Goal: Task Accomplishment & Management: Manage account settings

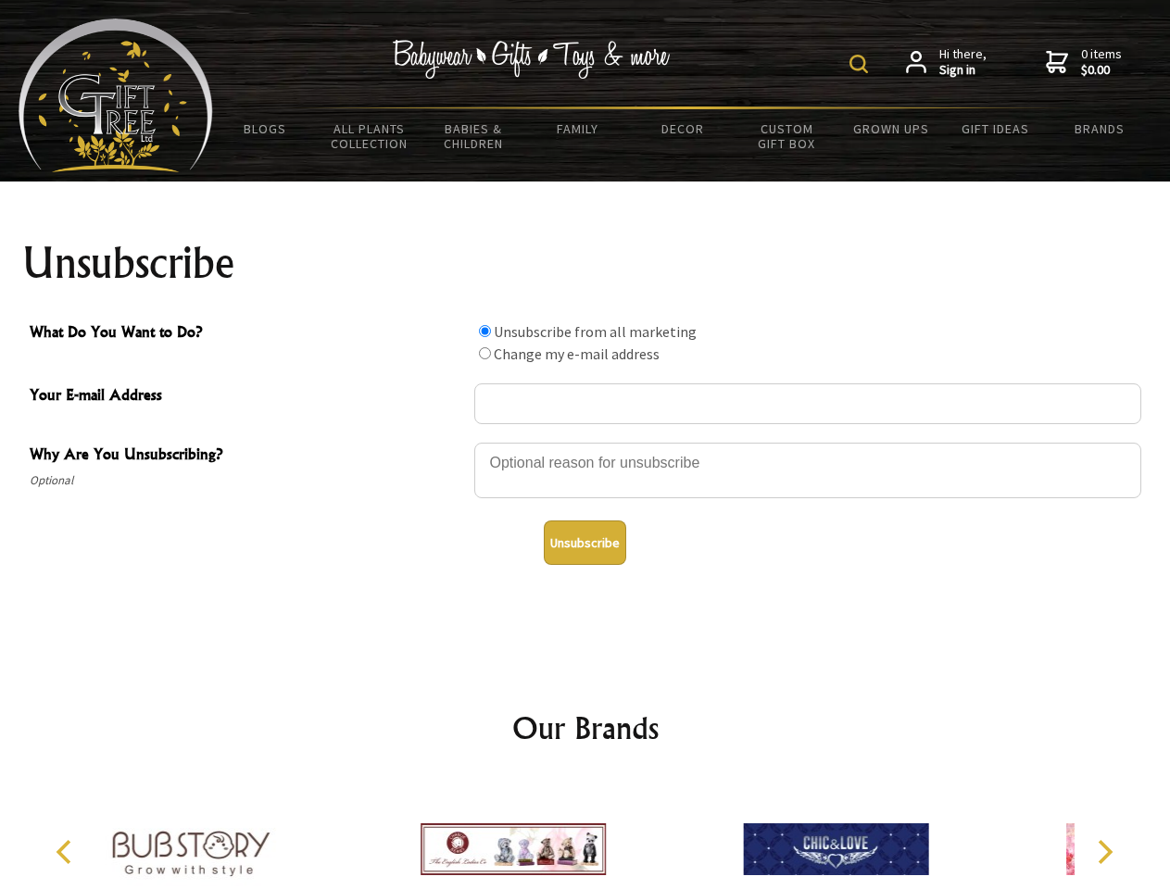
click at [862, 64] on img at bounding box center [859, 64] width 19 height 19
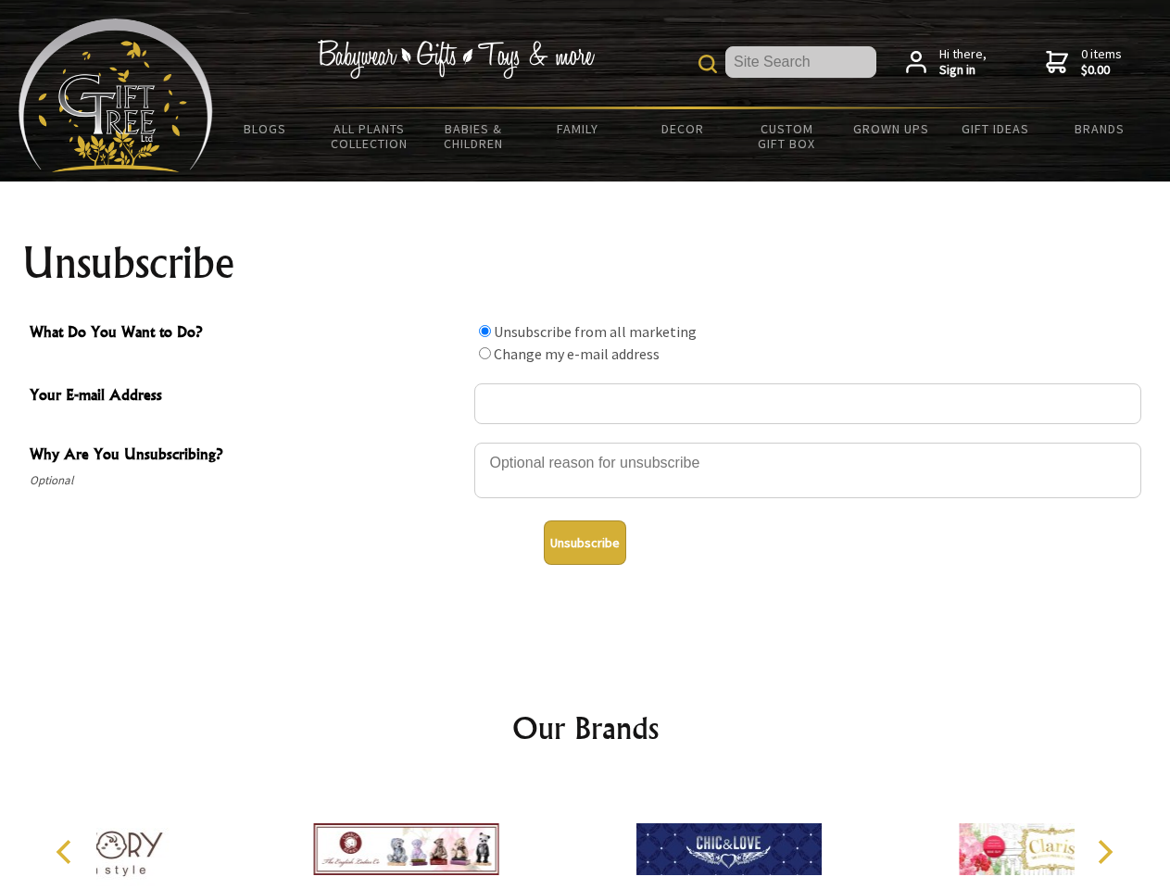
click at [586, 442] on div at bounding box center [807, 473] width 667 height 65
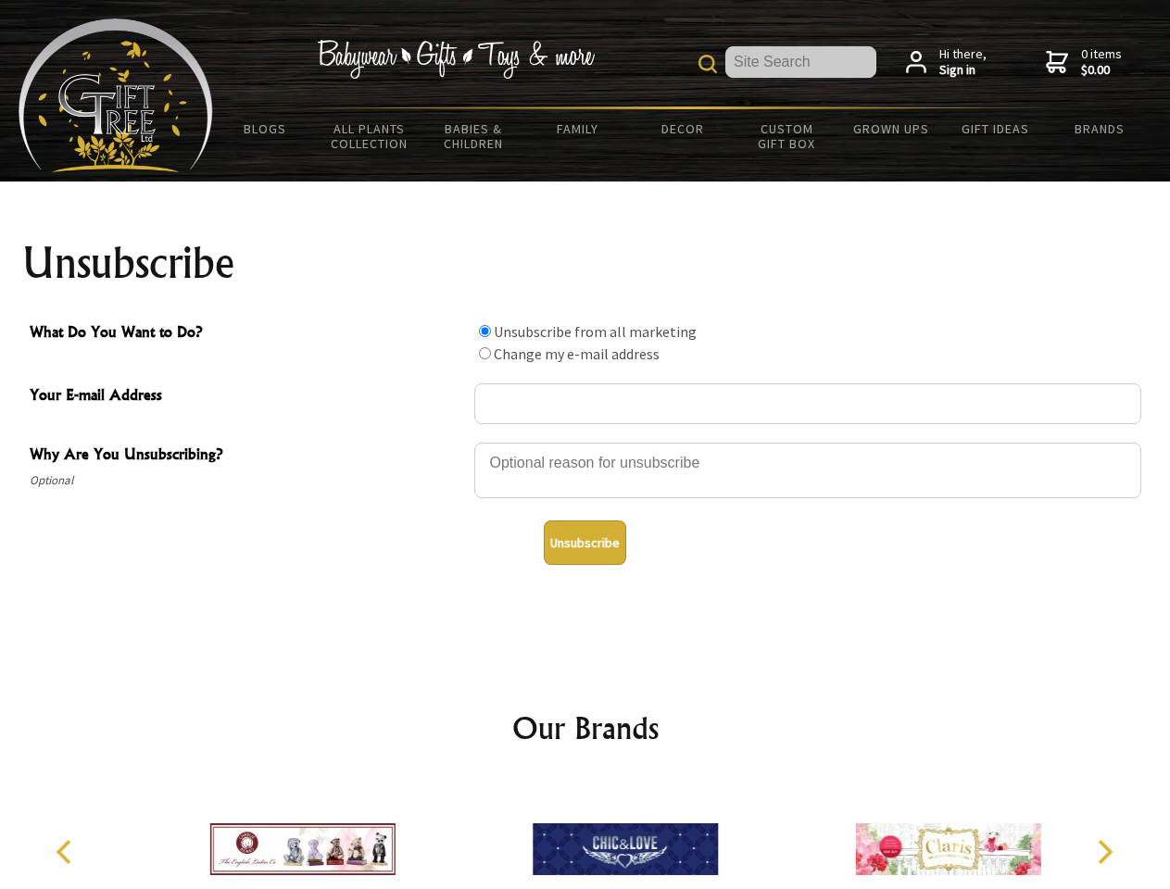
click at [485, 331] on input "What Do You Want to Do?" at bounding box center [485, 331] width 12 height 12
click at [485, 353] on input "What Do You Want to Do?" at bounding box center [485, 353] width 12 height 12
radio input "true"
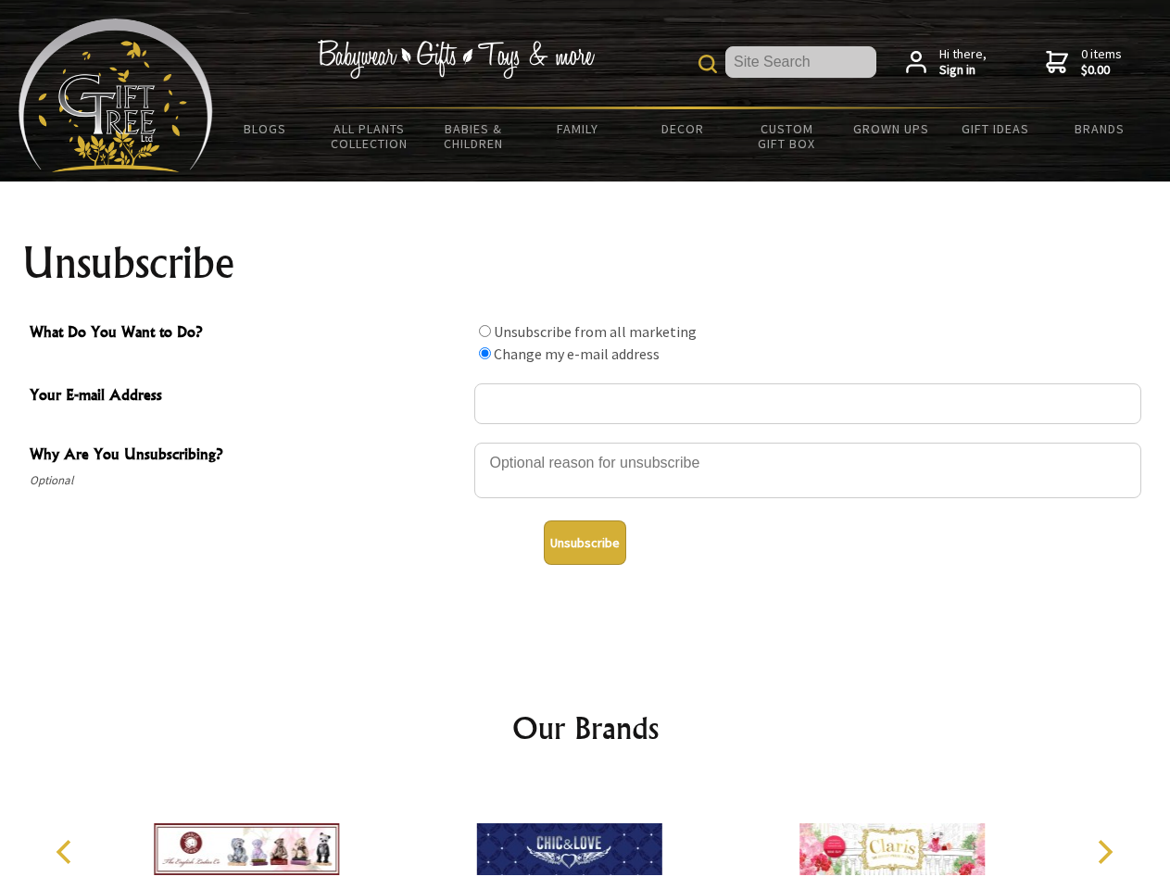
click at [585, 543] on button "Unsubscribe" at bounding box center [585, 543] width 82 height 44
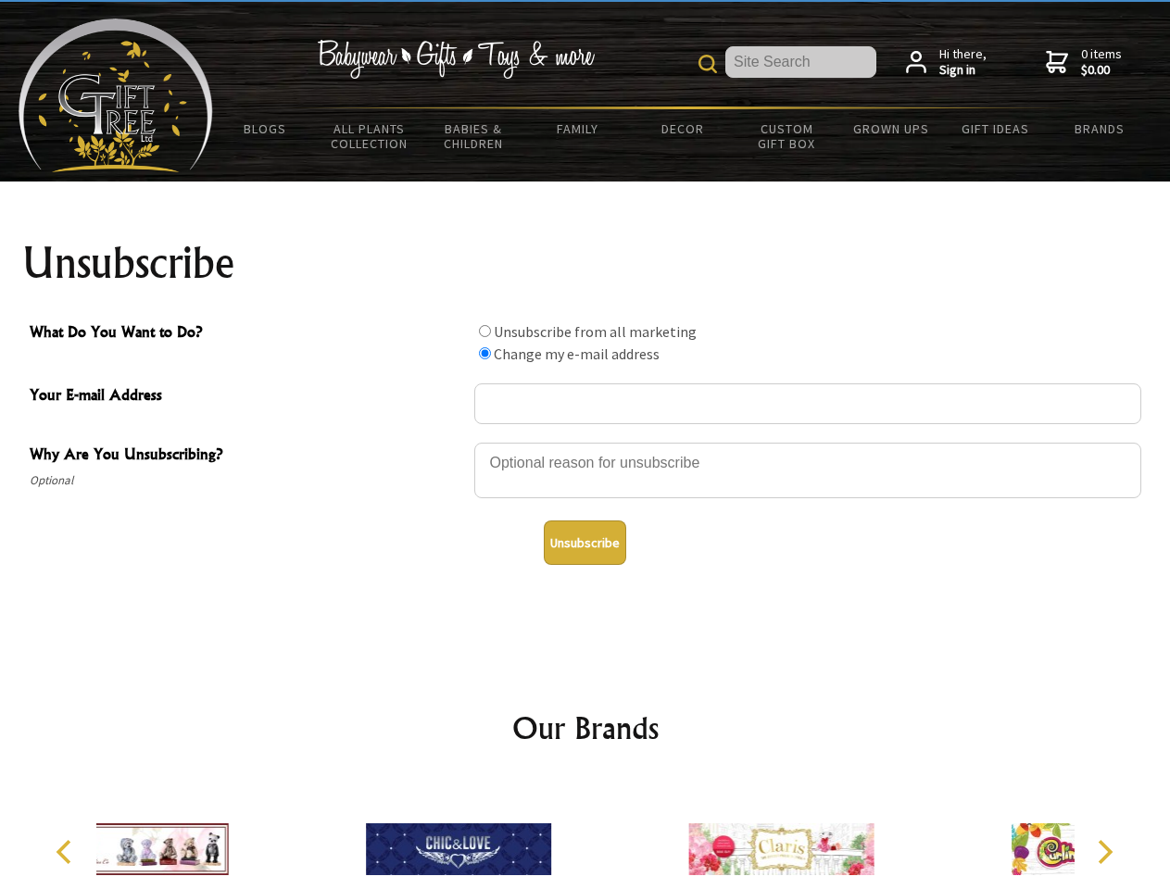
click at [586, 835] on div at bounding box center [458, 852] width 322 height 145
click at [67, 852] on icon "Previous" at bounding box center [66, 852] width 24 height 24
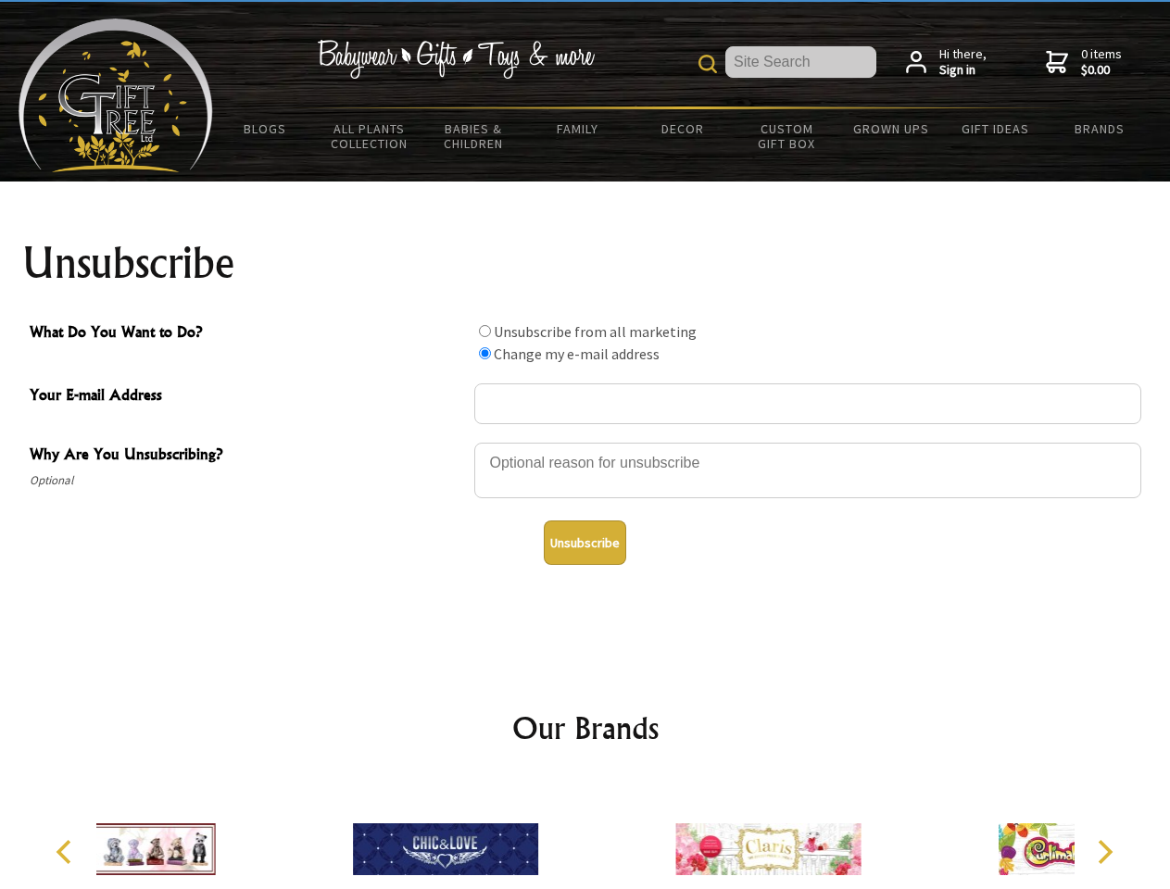
click at [1104, 852] on icon "Next" at bounding box center [1103, 852] width 24 height 24
